Goal: Find specific fact

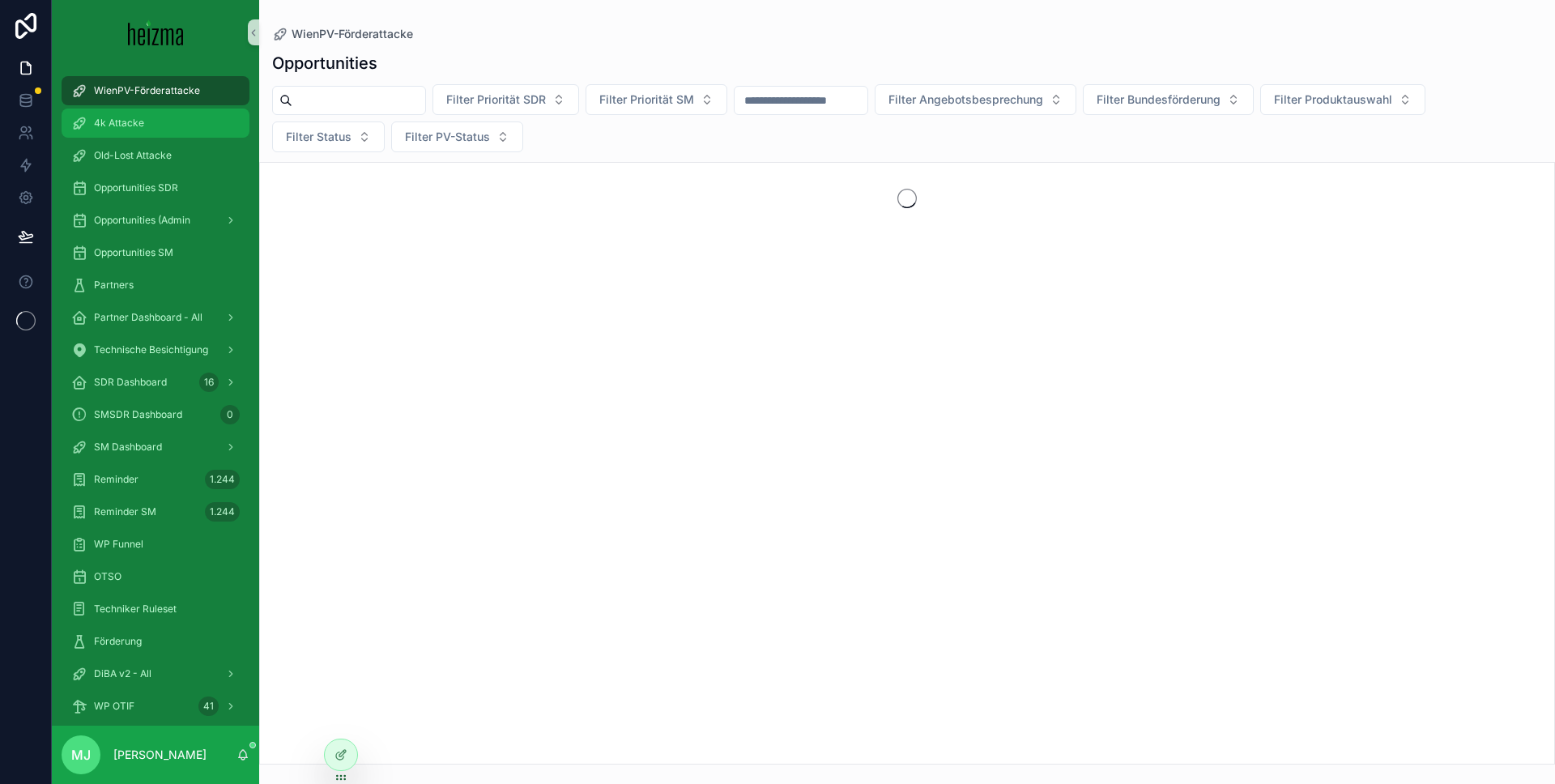
drag, startPoint x: 591, startPoint y: 60, endPoint x: 245, endPoint y: 114, distance: 350.2
click at [591, 60] on div "Opportunities" at bounding box center [907, 62] width 1270 height 22
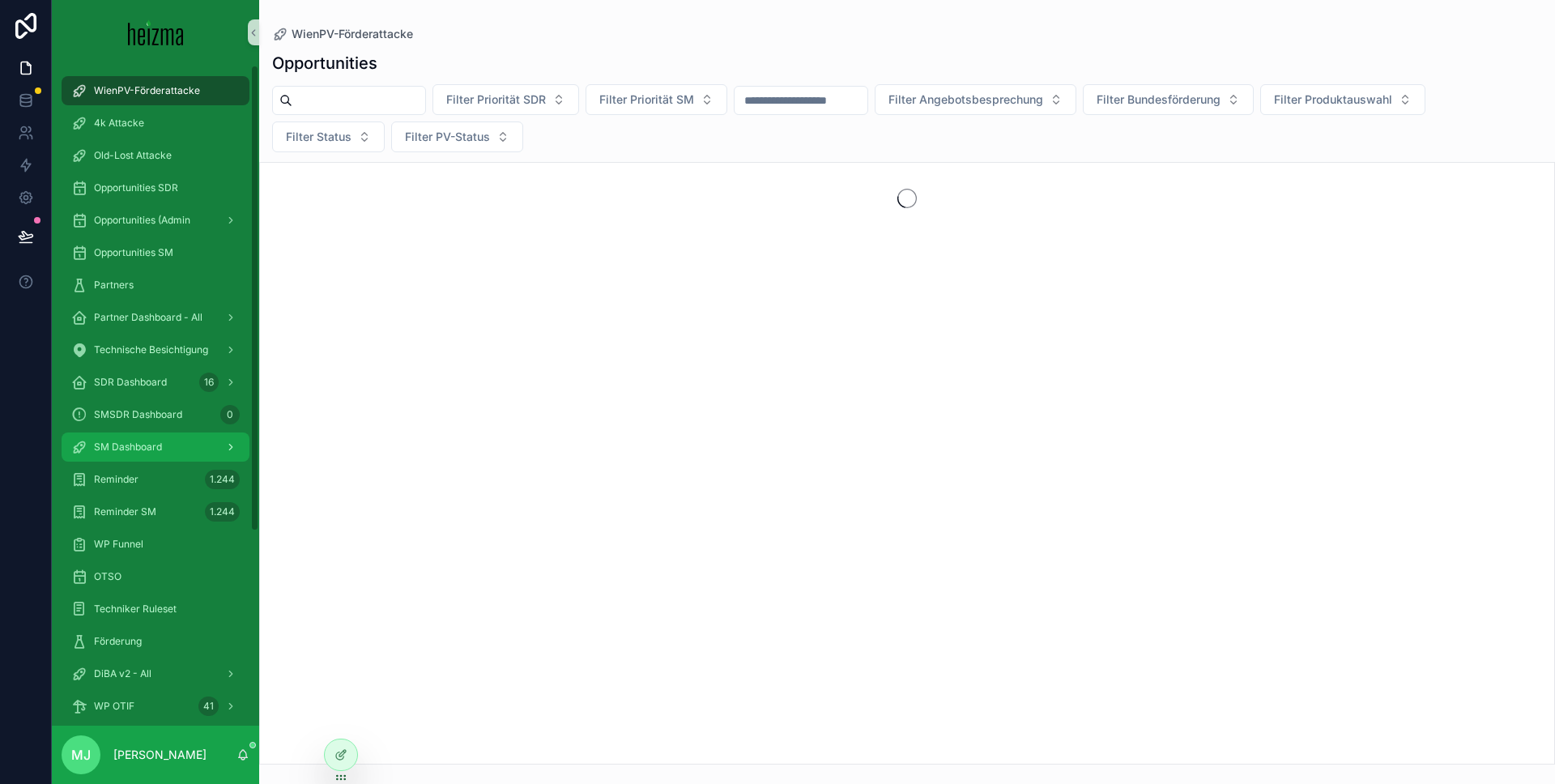
click at [139, 444] on span "SM Dashboard" at bounding box center [128, 446] width 68 height 13
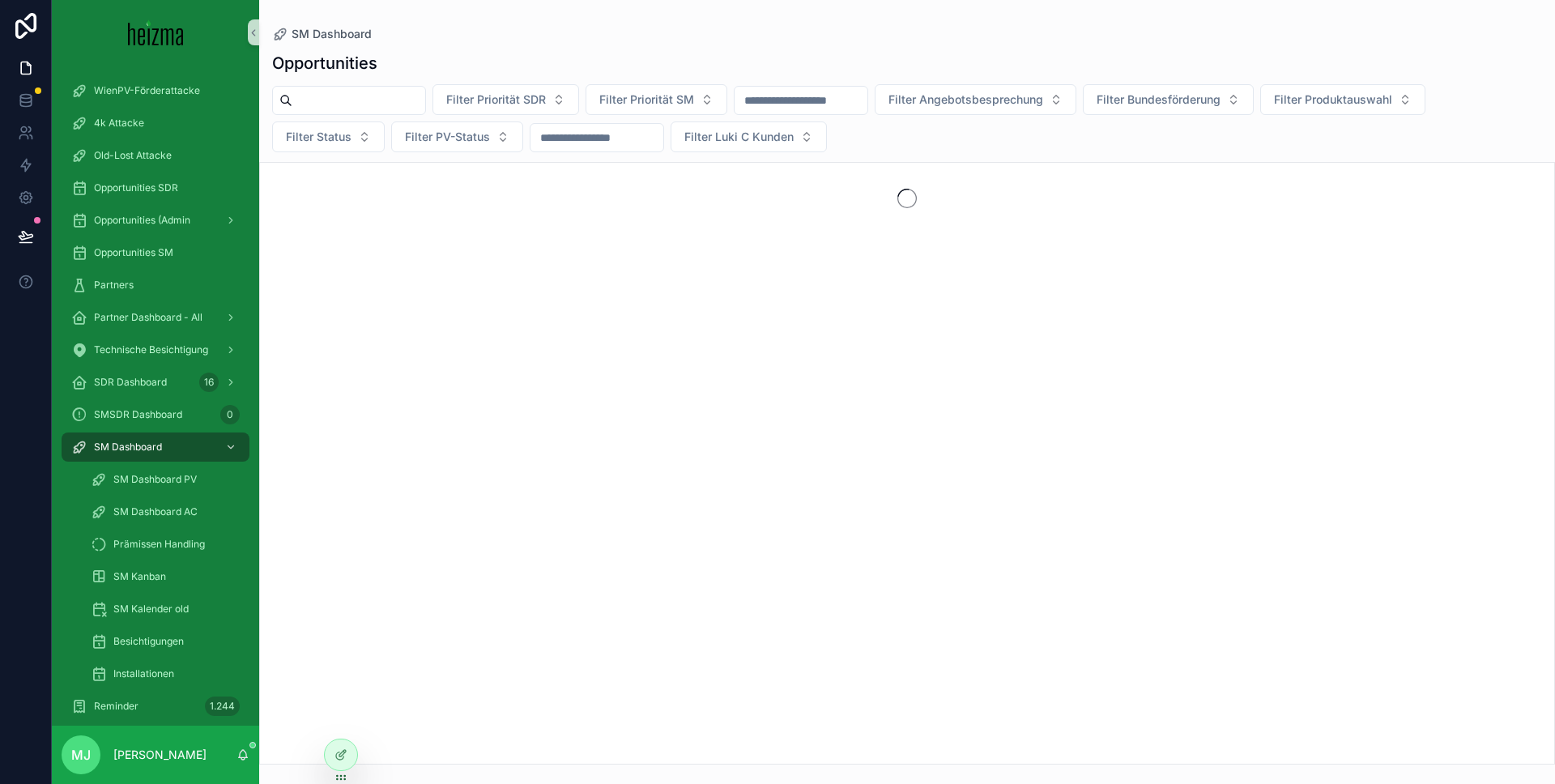
drag, startPoint x: 427, startPoint y: 125, endPoint x: 385, endPoint y: 105, distance: 46.5
click at [427, 125] on button "Filter PV-Status" at bounding box center [457, 137] width 132 height 31
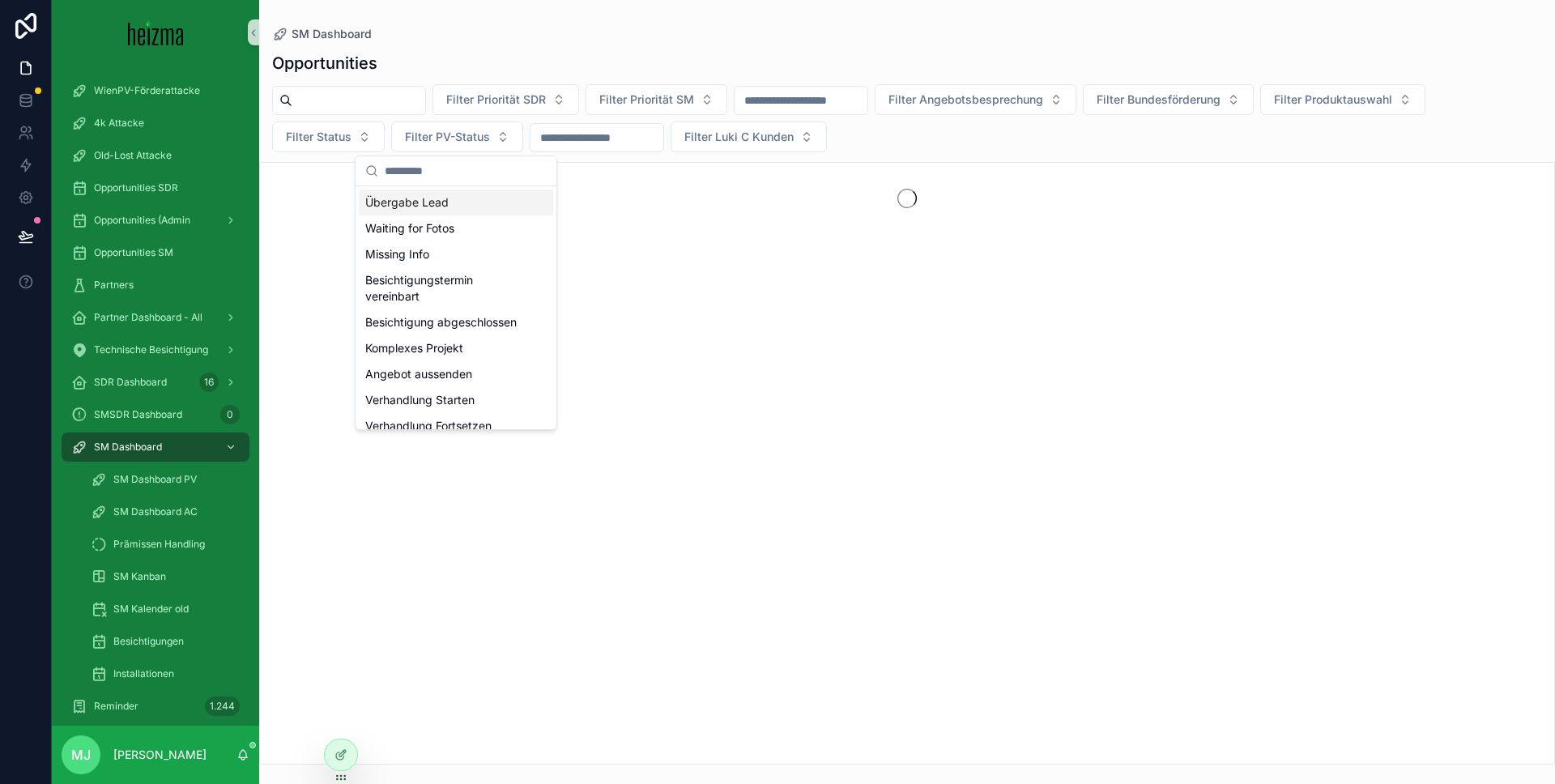
click at [380, 100] on input "scrollable content" at bounding box center [358, 100] width 133 height 22
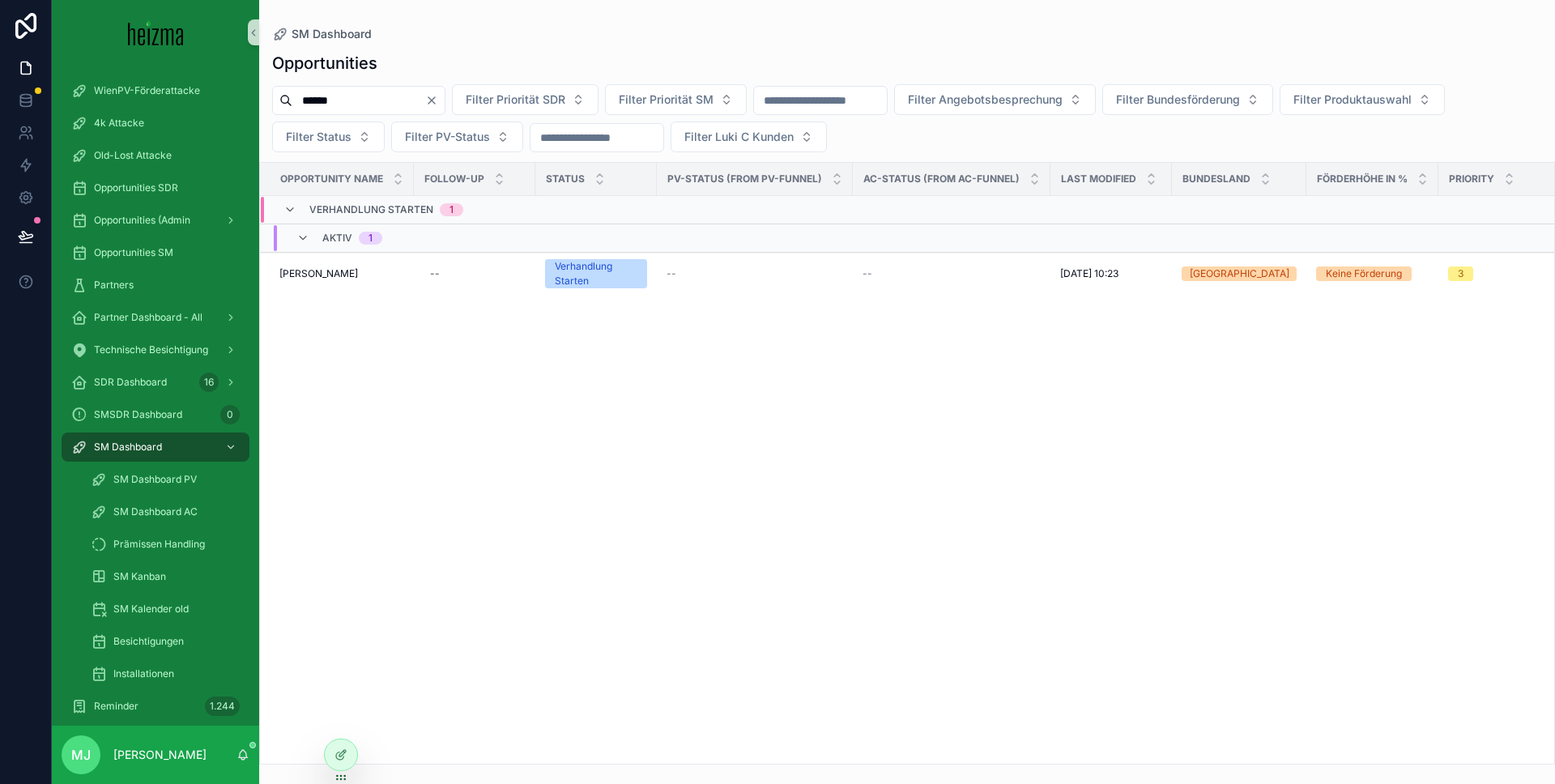
type input "******"
click at [311, 279] on span "[PERSON_NAME]" at bounding box center [318, 273] width 79 height 13
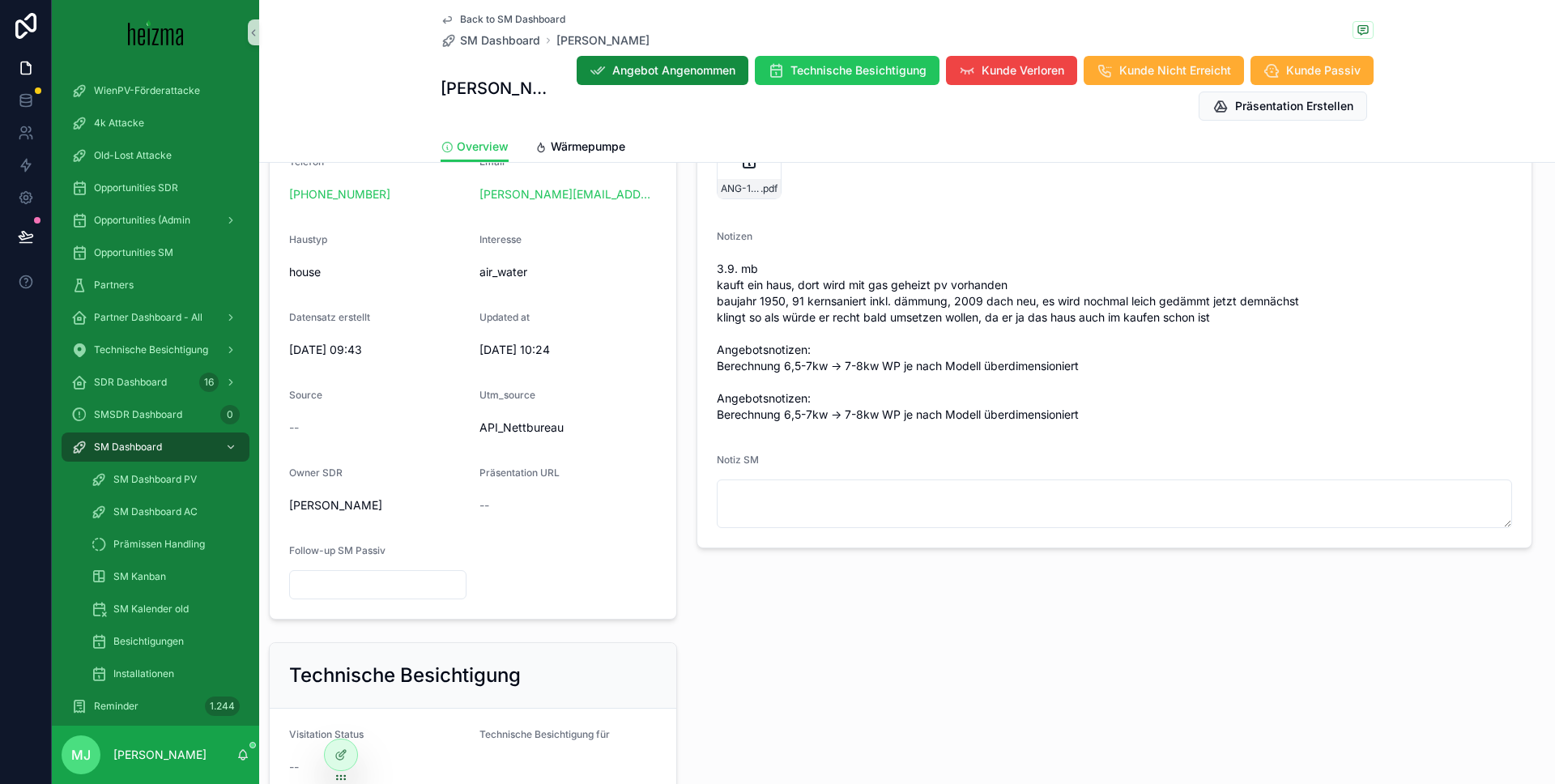
scroll to position [486, 0]
click at [911, 305] on span "3.9. mb kauft ein haus, dort wird mit gas geheizt pv vorhanden baujahr 1950, 91…" at bounding box center [1113, 343] width 795 height 162
click at [911, 304] on span "3.9. mb kauft ein haus, dort wird mit gas geheizt pv vorhanden baujahr 1950, 91…" at bounding box center [1113, 343] width 795 height 162
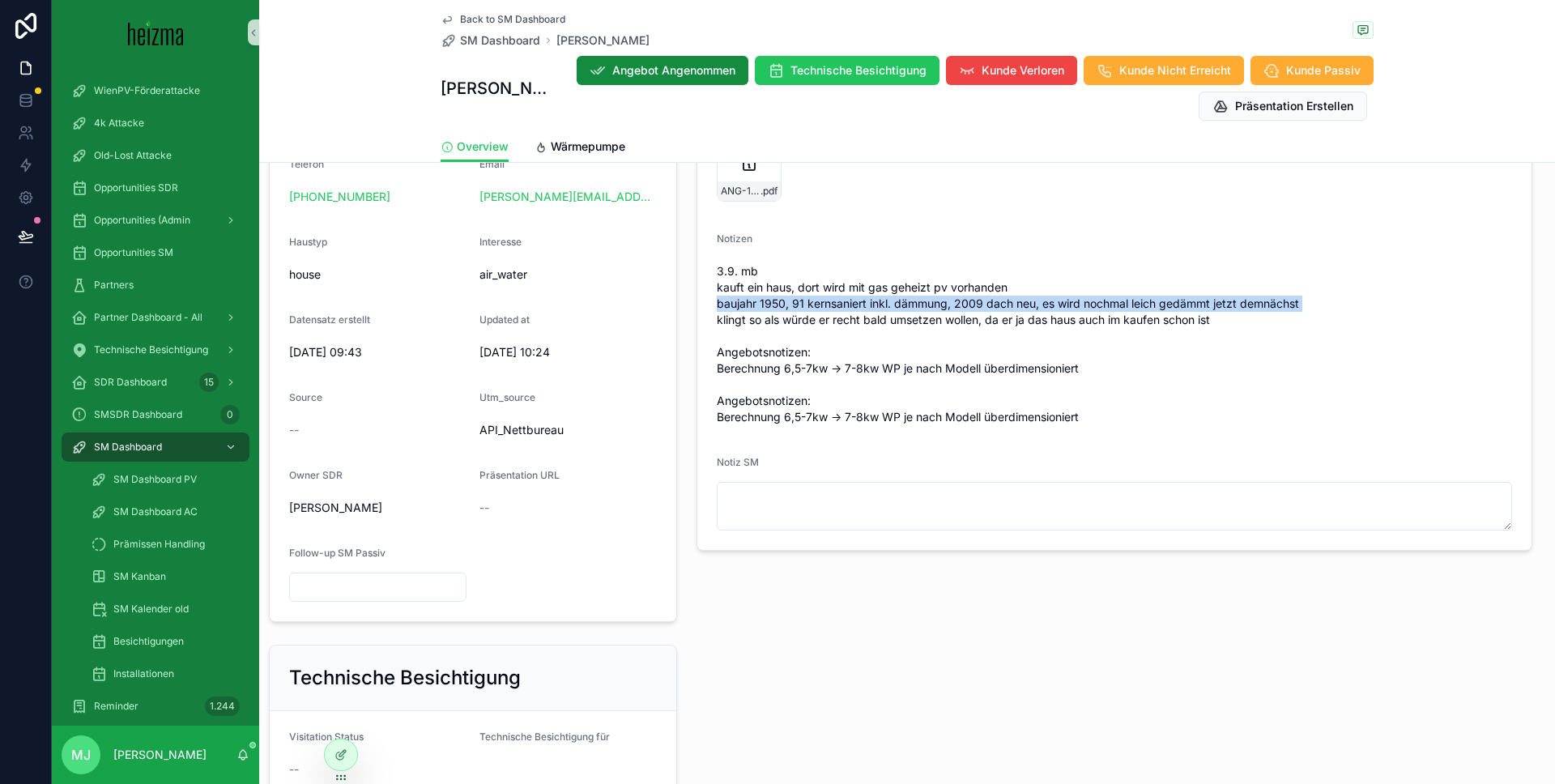
click at [911, 304] on span "3.9. mb kauft ein haus, dort wird mit gas geheizt pv vorhanden baujahr 1950, 91…" at bounding box center [1113, 343] width 795 height 162
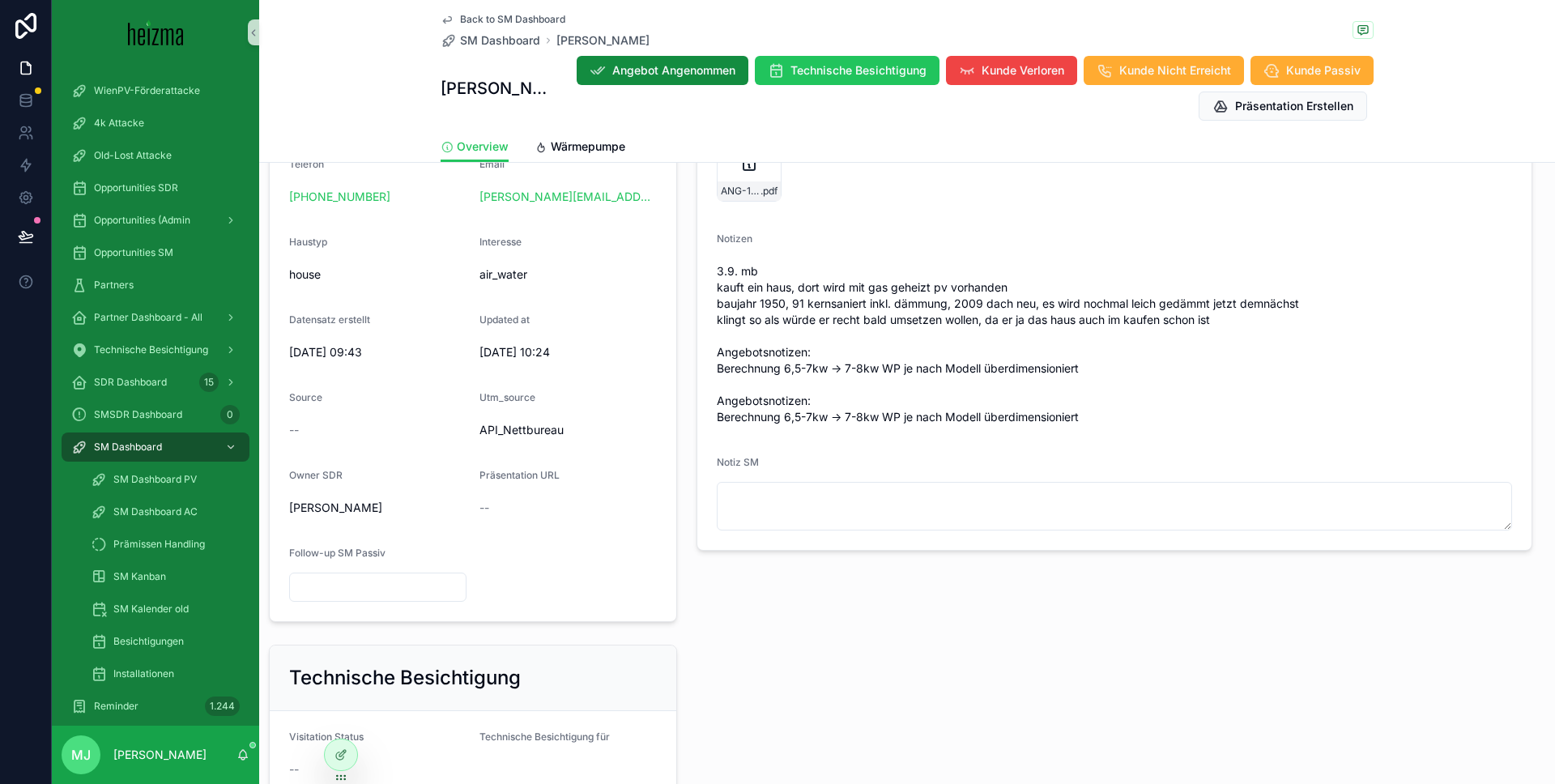
click at [984, 313] on span "3.9. mb kauft ein haus, dort wird mit gas geheizt pv vorhanden baujahr 1950, 91…" at bounding box center [1113, 343] width 795 height 162
click at [901, 305] on span "3.9. mb kauft ein haus, dort wird mit gas geheizt pv vorhanden baujahr 1950, 91…" at bounding box center [1113, 343] width 795 height 162
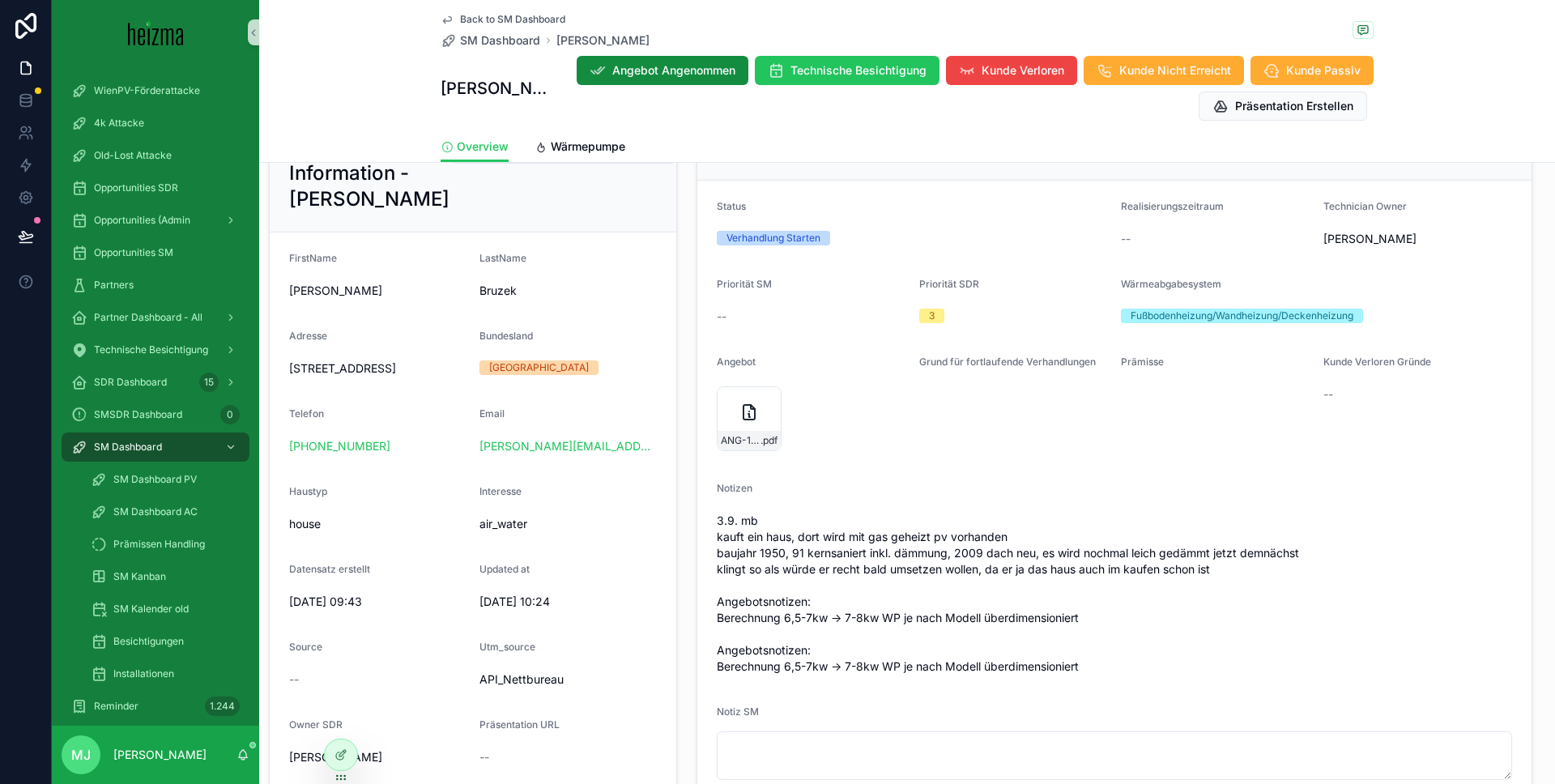
scroll to position [49, 0]
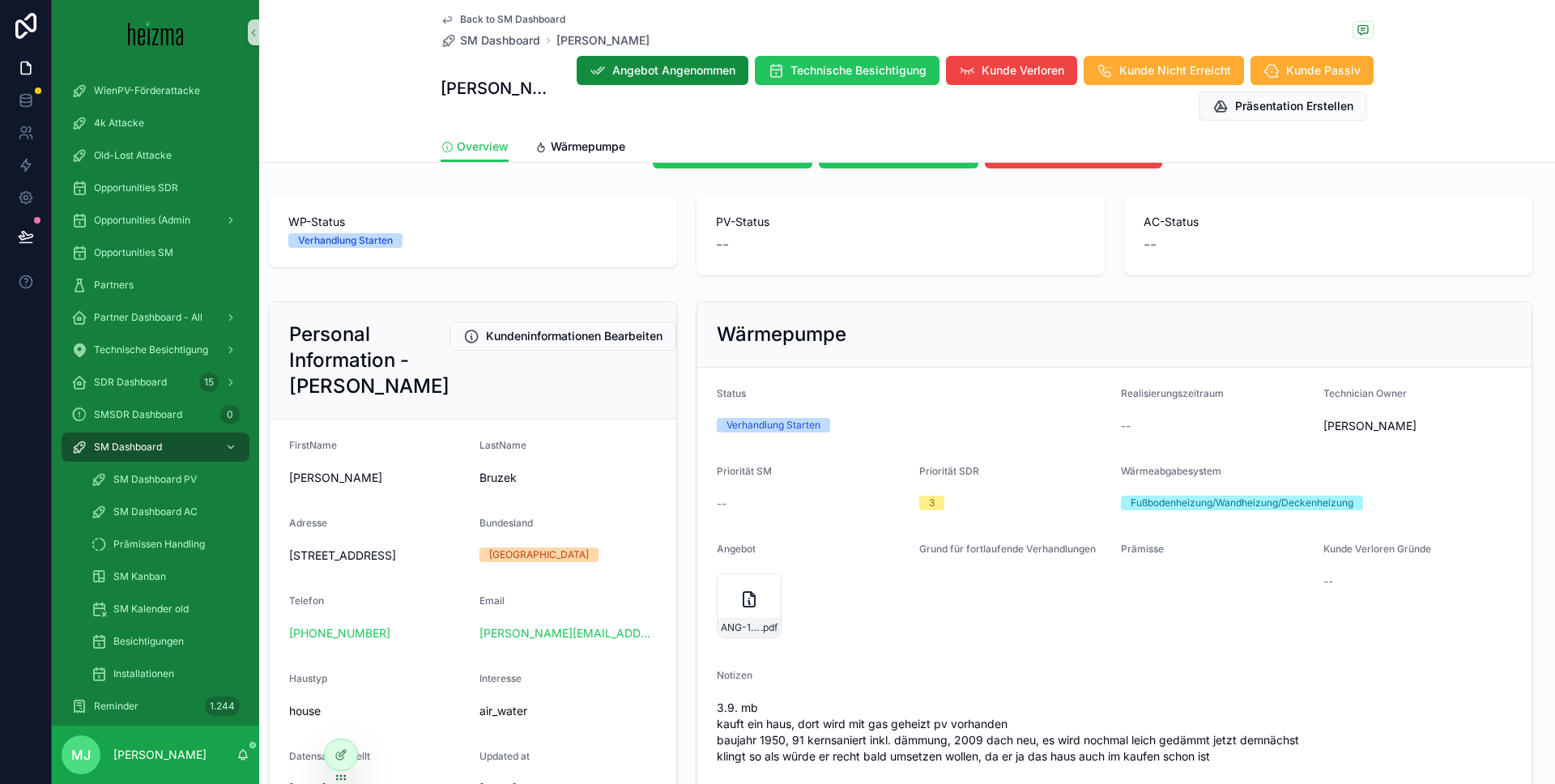
click at [595, 488] on div "LastName [PERSON_NAME]" at bounding box center [568, 464] width 178 height 51
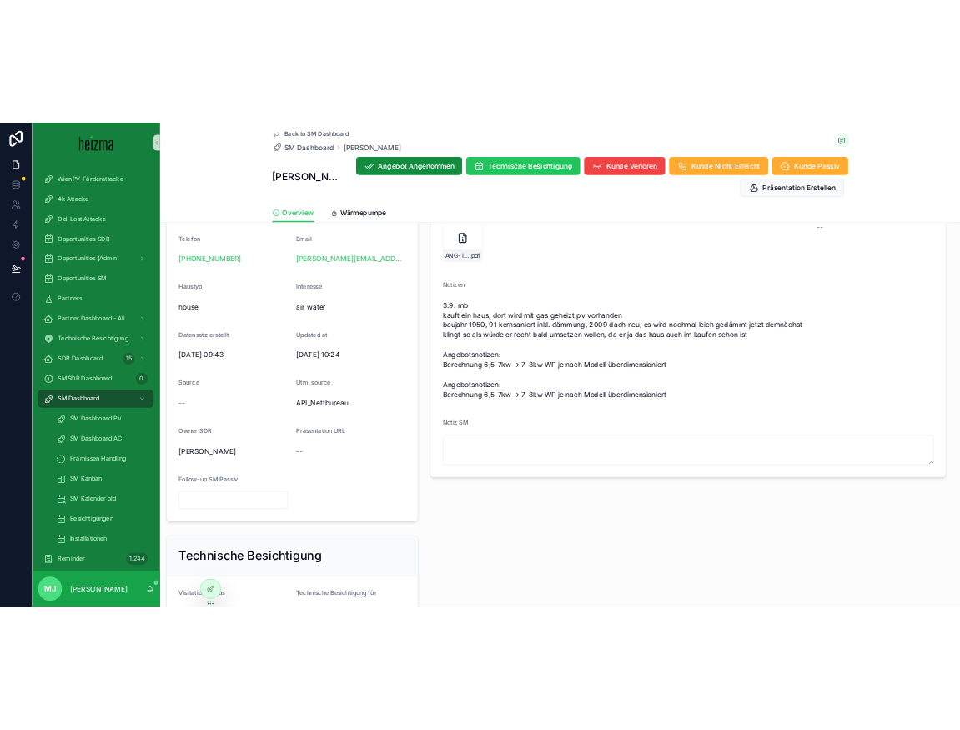
scroll to position [478, 0]
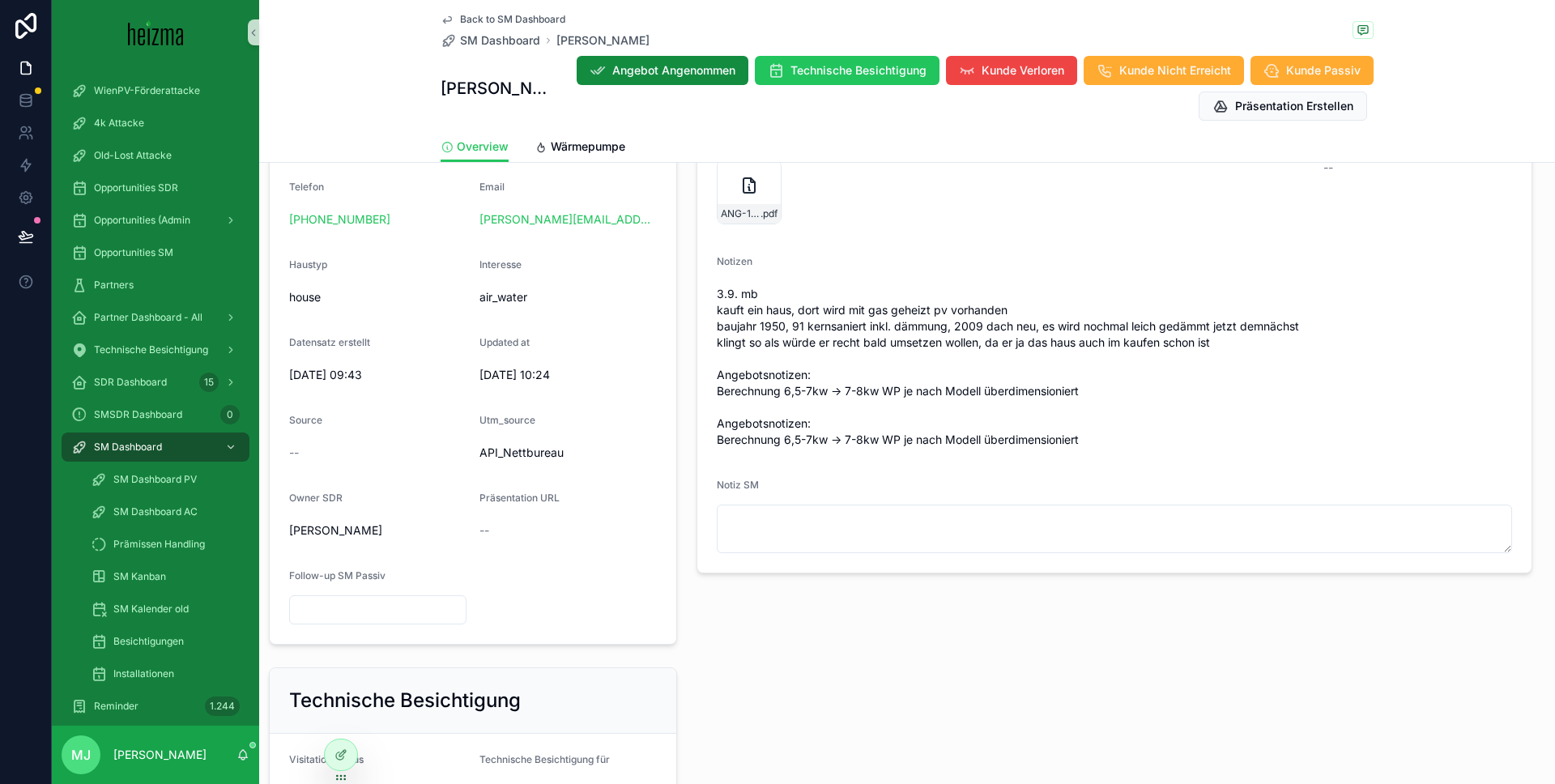
click at [935, 417] on span "3.9. mb kauft ein haus, dort wird mit gas geheizt pv vorhanden baujahr 1950, 91…" at bounding box center [1113, 366] width 795 height 162
click at [760, 301] on span "3.9. mb kauft ein haus, dort wird mit gas geheizt pv vorhanden baujahr 1950, 91…" at bounding box center [1113, 366] width 795 height 162
click at [844, 311] on span "3.9. mb kauft ein haus, dort wird mit gas geheizt pv vorhanden baujahr 1950, 91…" at bounding box center [1113, 366] width 795 height 162
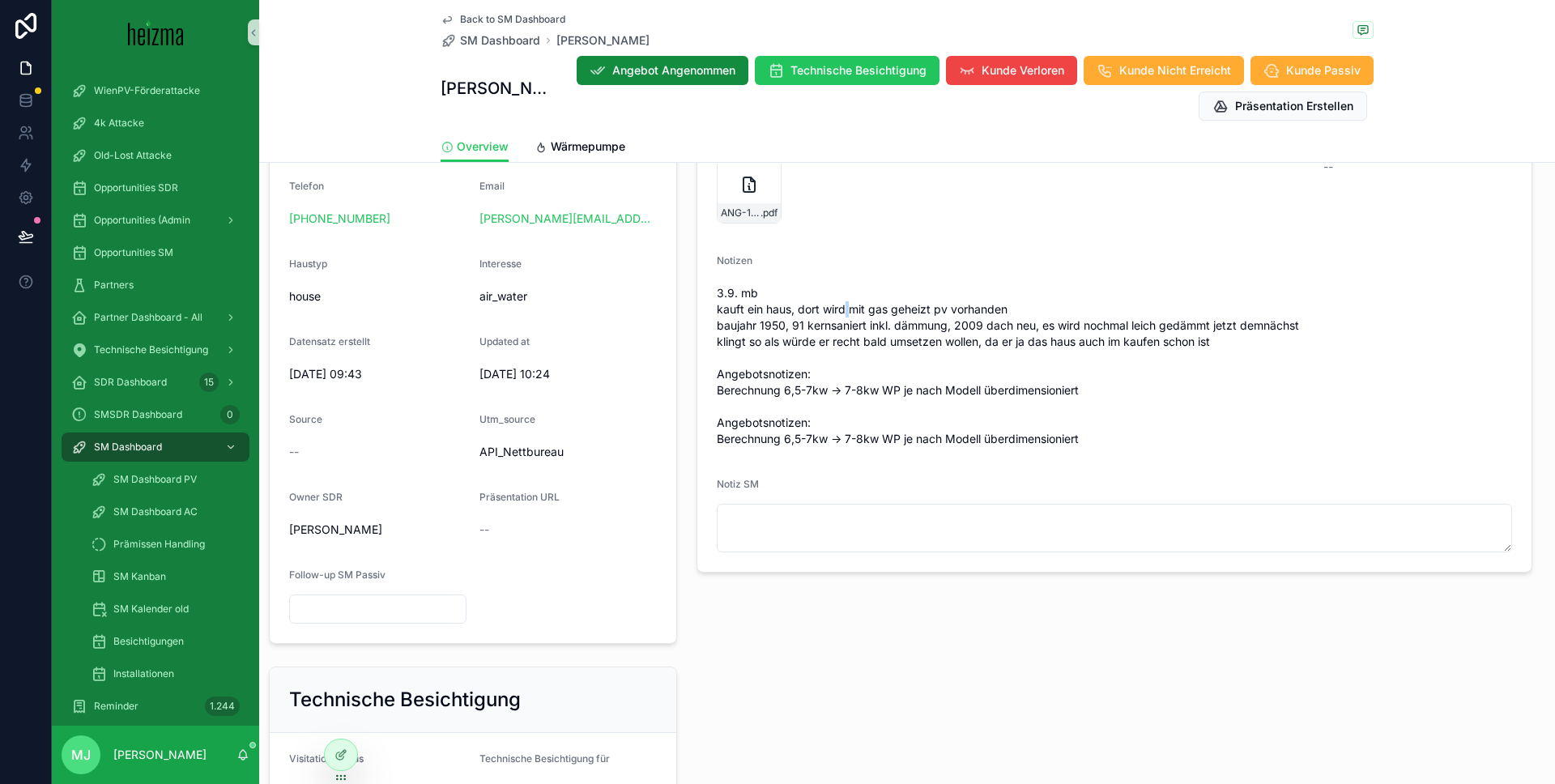
drag, startPoint x: 844, startPoint y: 311, endPoint x: 302, endPoint y: 13, distance: 618.5
click at [844, 311] on span "3.9. mb kauft ein haus, dort wird mit gas geheizt pv vorhanden baujahr 1950, 91…" at bounding box center [1113, 366] width 795 height 162
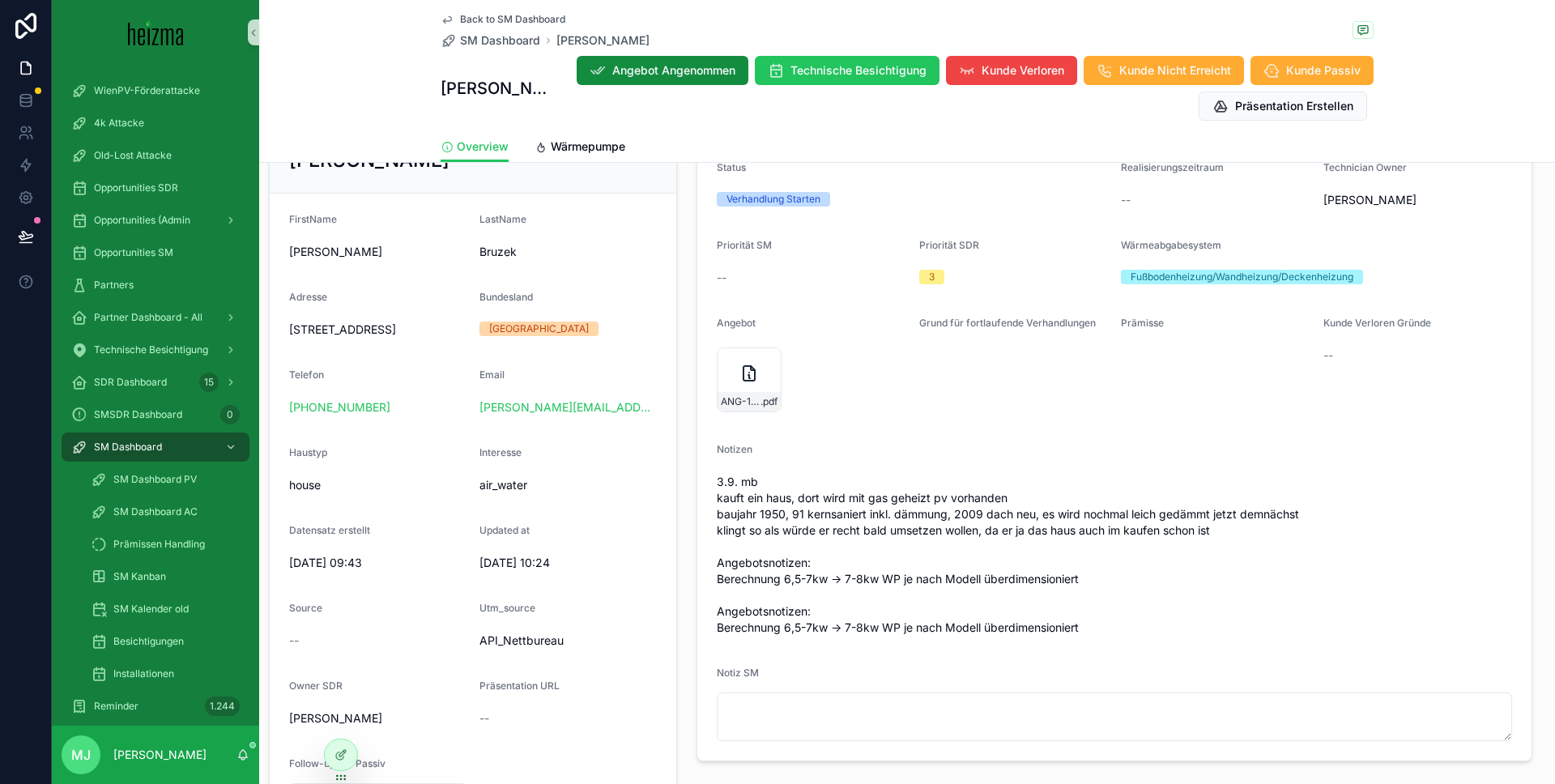
click at [477, 284] on form "FirstName [PERSON_NAME] [PERSON_NAME] Adresse [STREET_ADDRESS] Bundesland [GEOG…" at bounding box center [473, 511] width 407 height 637
click at [335, 338] on span "[STREET_ADDRESS]" at bounding box center [378, 329] width 178 height 16
copy span "[STREET_ADDRESS]"
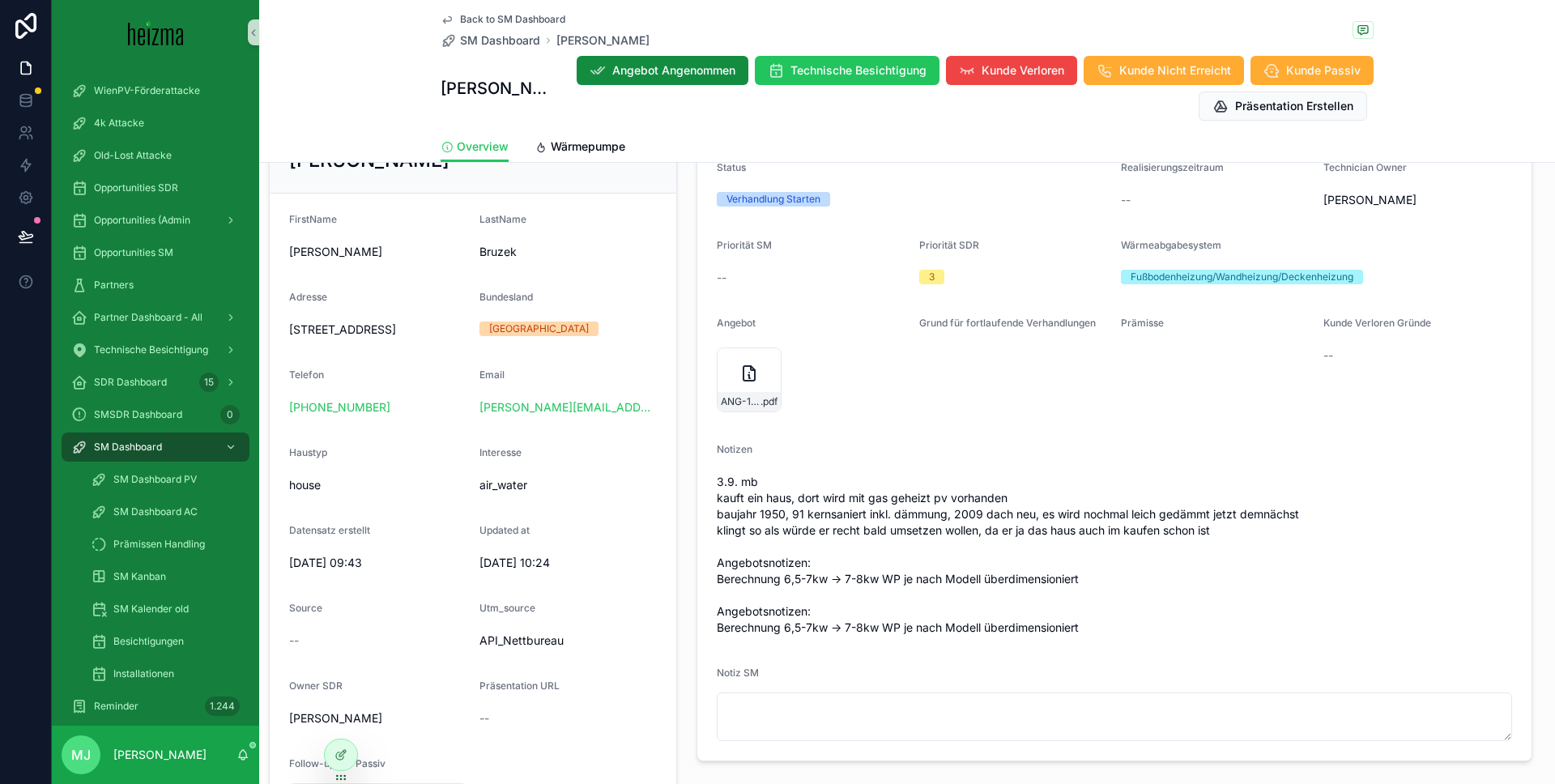
click at [798, 588] on span "3.9. mb kauft ein haus, dort wird mit gas geheizt pv vorhanden baujahr 1950, 91…" at bounding box center [1113, 554] width 795 height 162
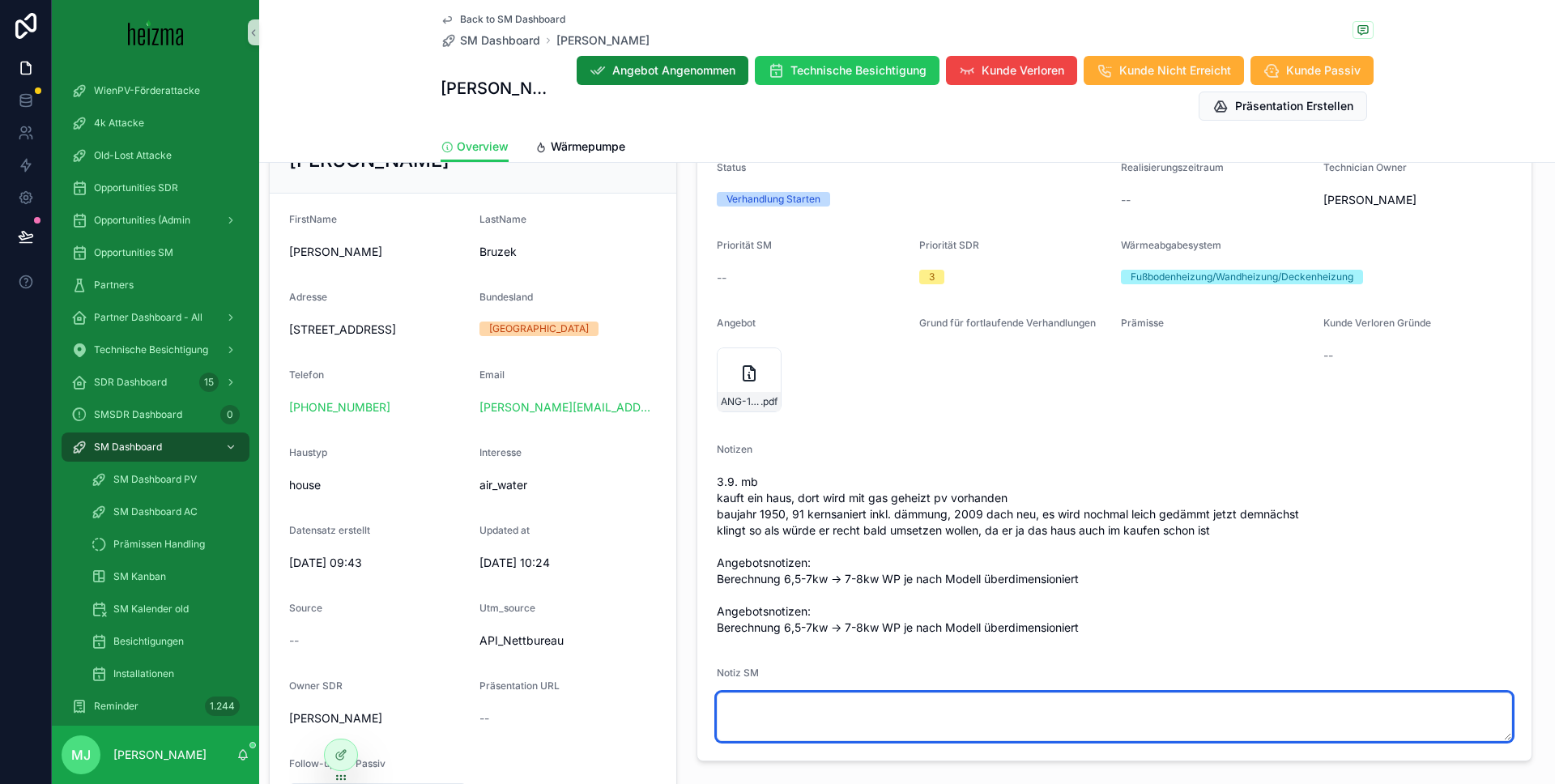
click at [903, 707] on textarea "scrollable content" at bounding box center [1113, 716] width 795 height 49
type textarea "**********"
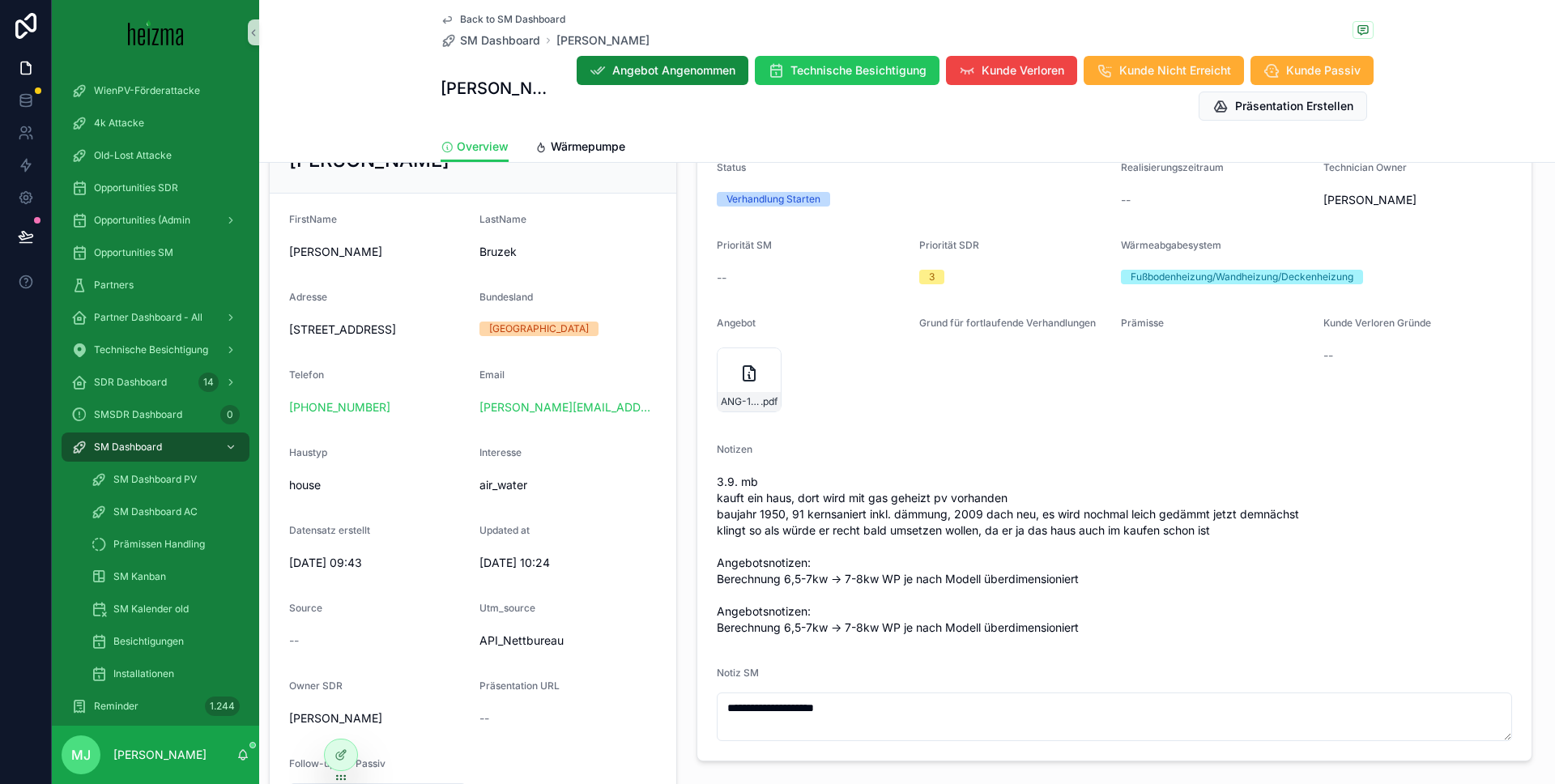
click at [1007, 481] on span "3.9. mb kauft ein haus, dort wird mit gas geheizt pv vorhanden baujahr 1950, 91…" at bounding box center [1113, 554] width 795 height 162
